Goal: Task Accomplishment & Management: Complete application form

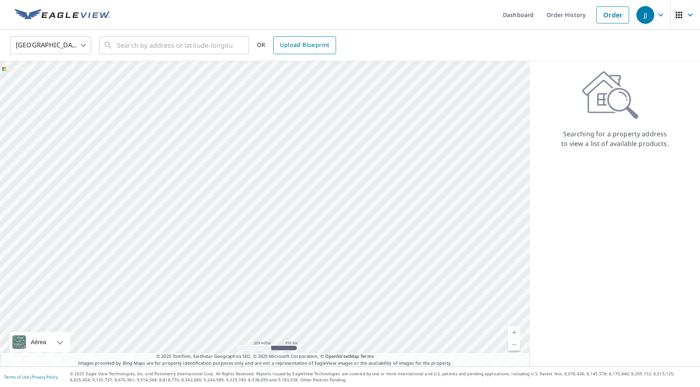
click at [312, 47] on span "Upload Blueprint" at bounding box center [304, 45] width 49 height 10
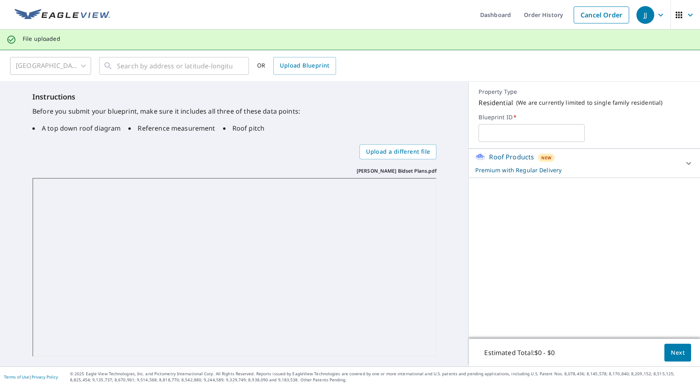
click at [495, 136] on input "text" at bounding box center [531, 133] width 106 height 23
type input "[STREET_ADDRESS]"
click at [680, 352] on span "Next" at bounding box center [678, 353] width 14 height 10
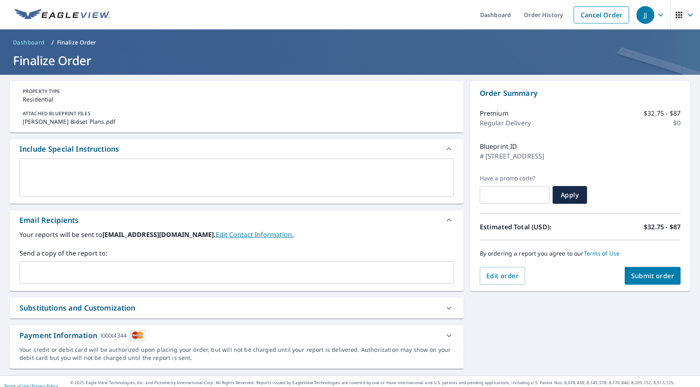
click at [656, 278] on span "Submit order" at bounding box center [652, 276] width 43 height 9
